Goal: Information Seeking & Learning: Learn about a topic

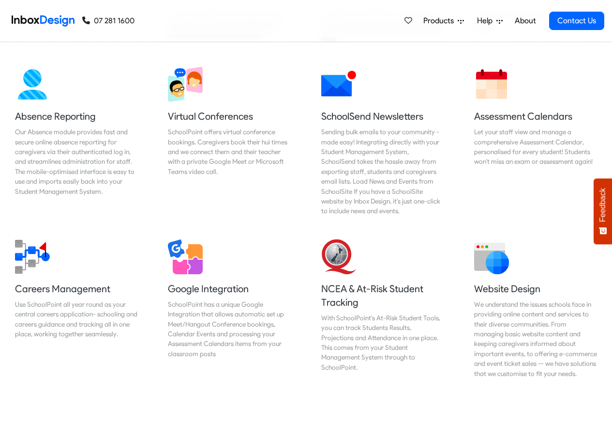
scroll to position [813, 0]
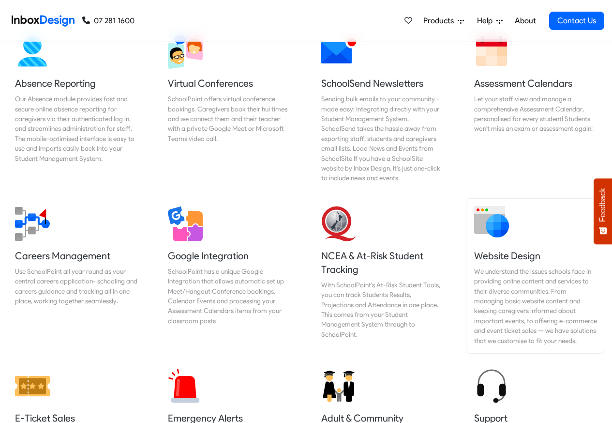
click at [482, 249] on h5 "Website Design" at bounding box center [535, 256] width 123 height 14
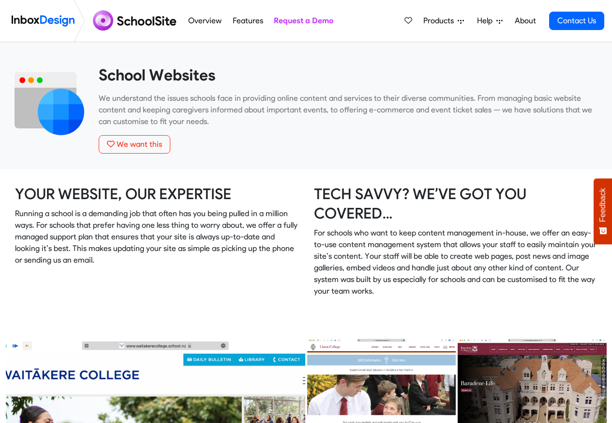
click at [431, 21] on span "Products" at bounding box center [441, 21] width 34 height 12
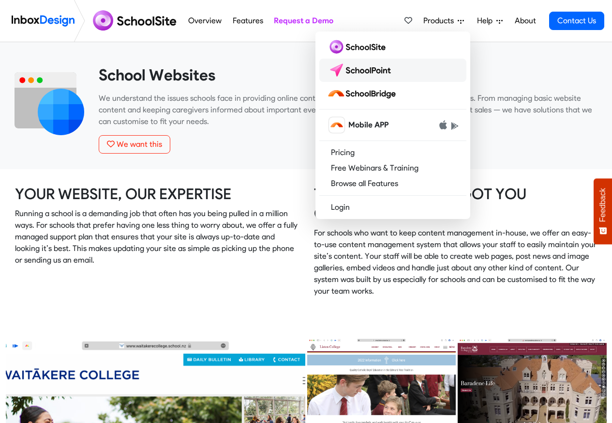
click at [370, 70] on img at bounding box center [361, 69] width 68 height 15
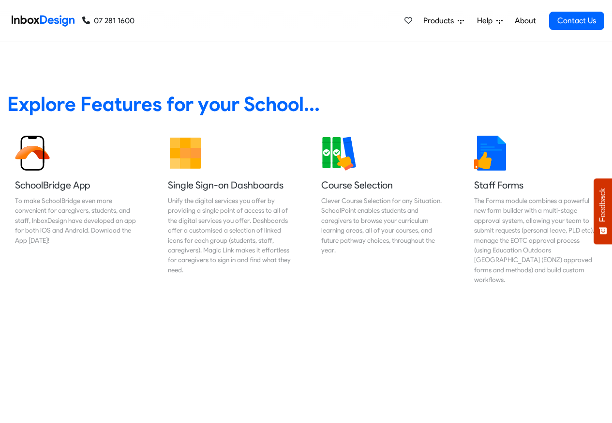
scroll to position [407, 0]
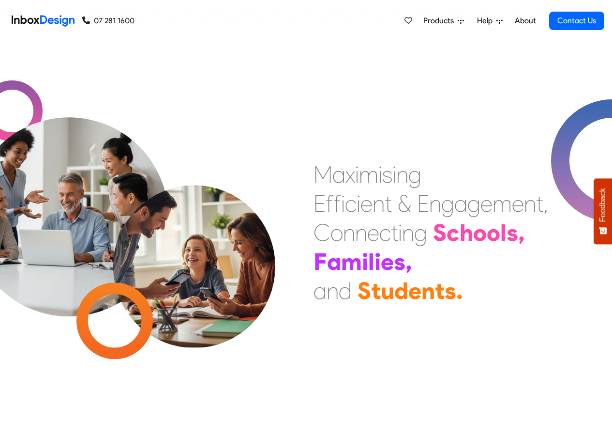
click at [449, 21] on span "Products" at bounding box center [441, 21] width 34 height 12
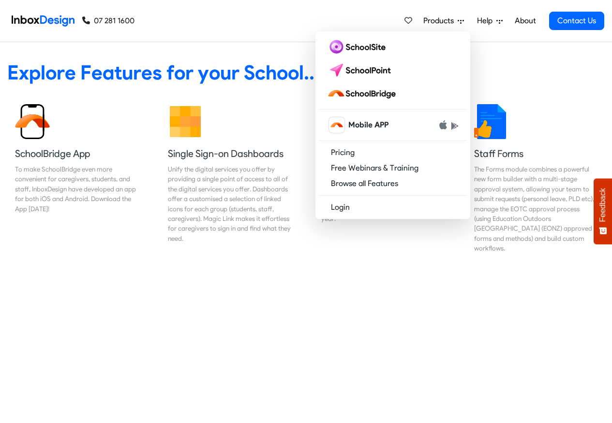
scroll to position [407, 0]
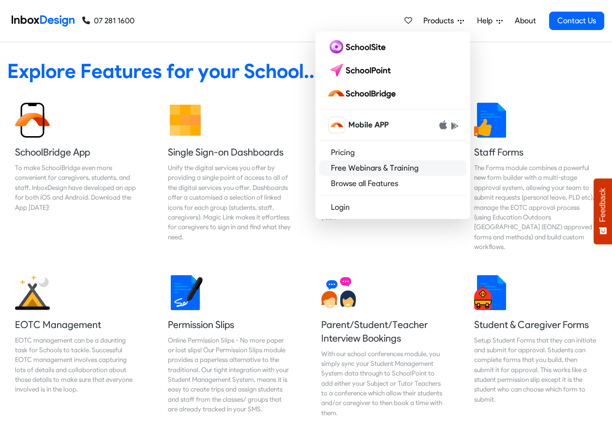
click at [374, 167] on link "Free Webinars & Training" at bounding box center [392, 167] width 147 height 15
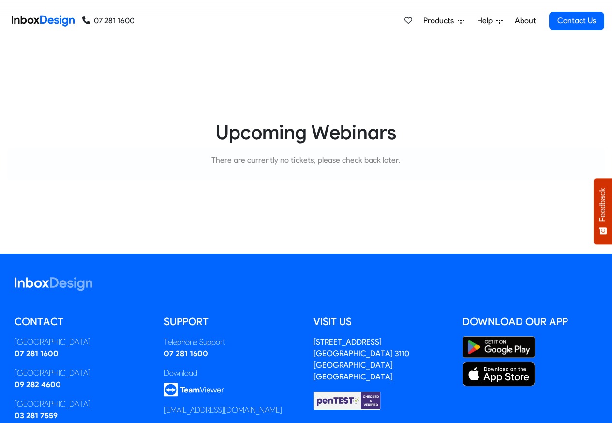
click at [487, 21] on span "Help" at bounding box center [486, 21] width 19 height 12
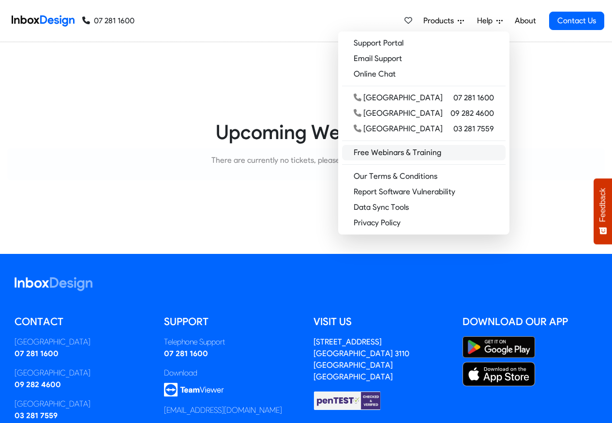
click at [430, 152] on link "Free Webinars & Training" at bounding box center [424, 152] width 164 height 15
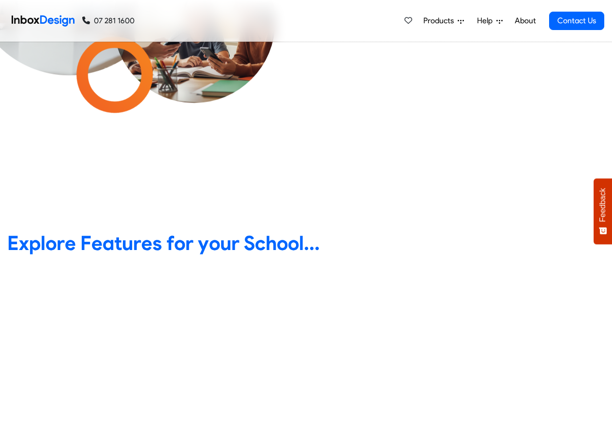
scroll to position [407, 0]
